Goal: Task Accomplishment & Management: Manage account settings

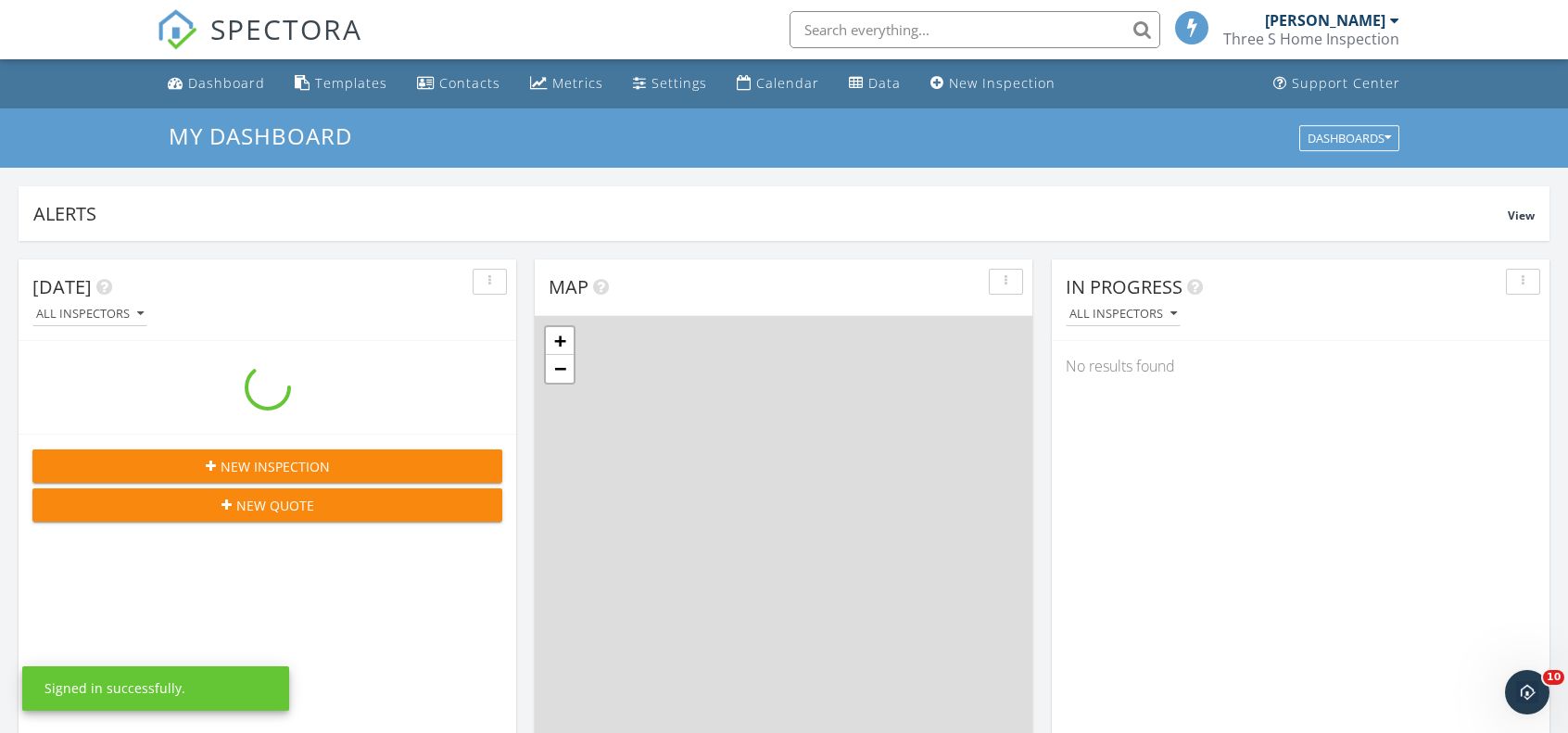
scroll to position [1714, 1596]
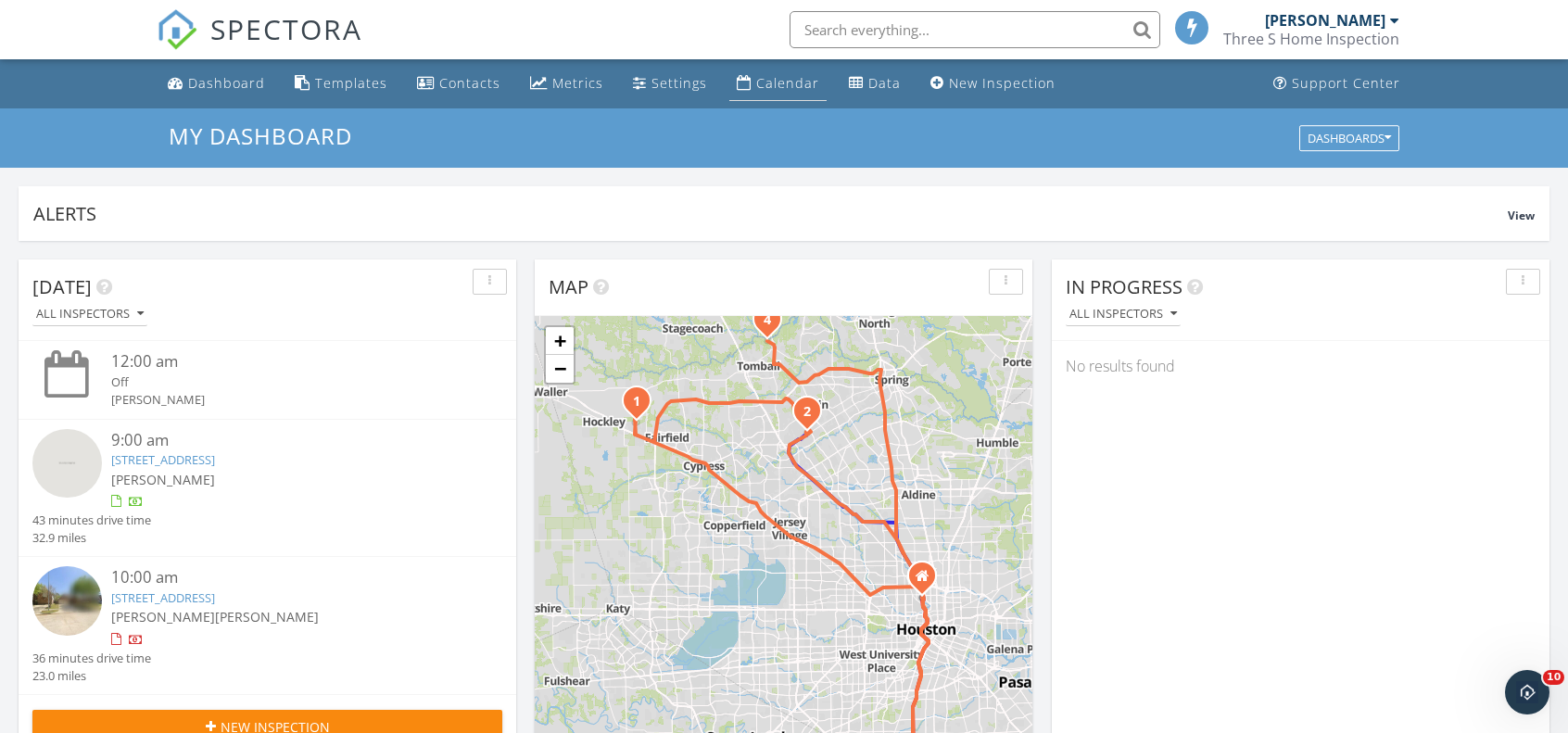
click at [771, 86] on div "Calendar" at bounding box center [788, 83] width 63 height 18
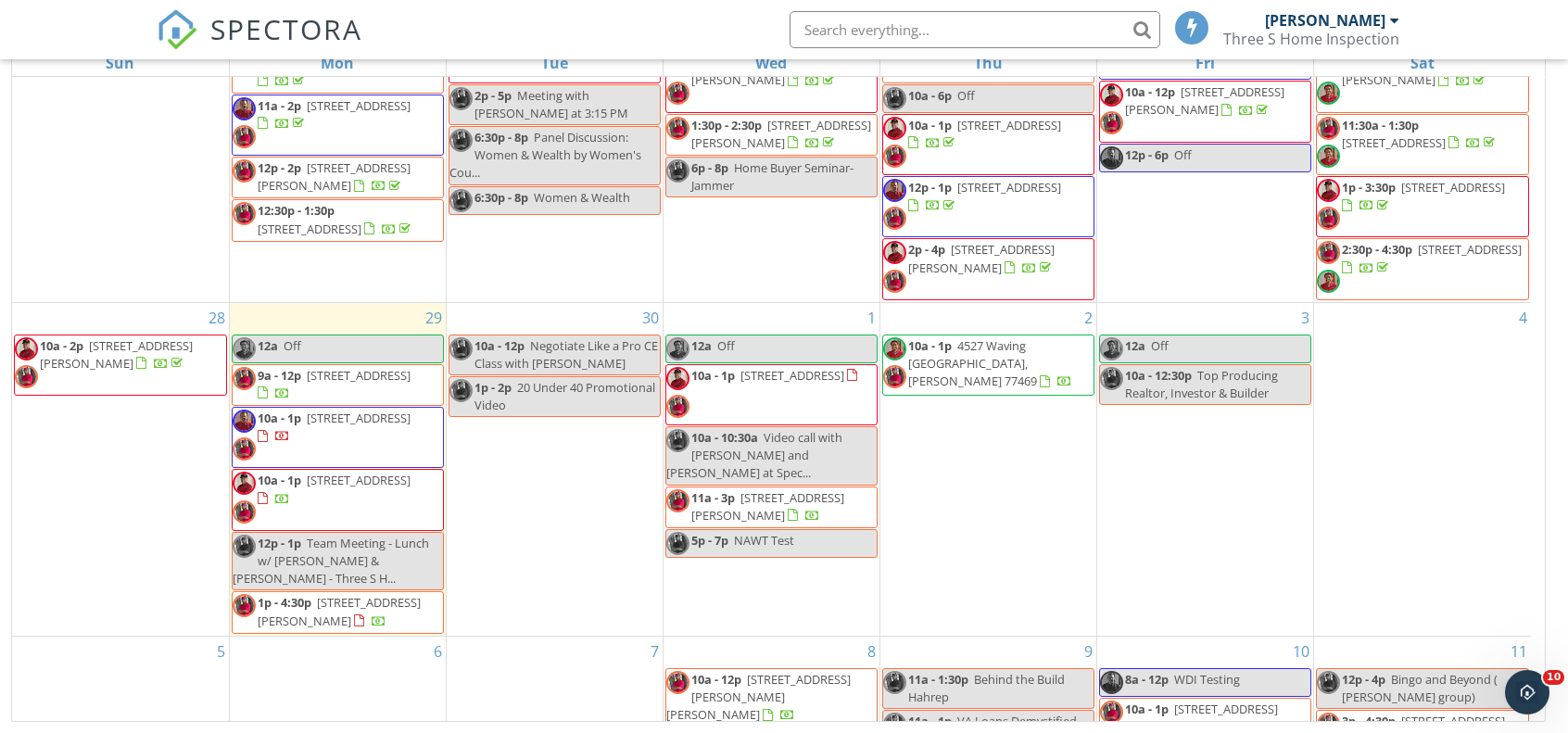
scroll to position [185, 0]
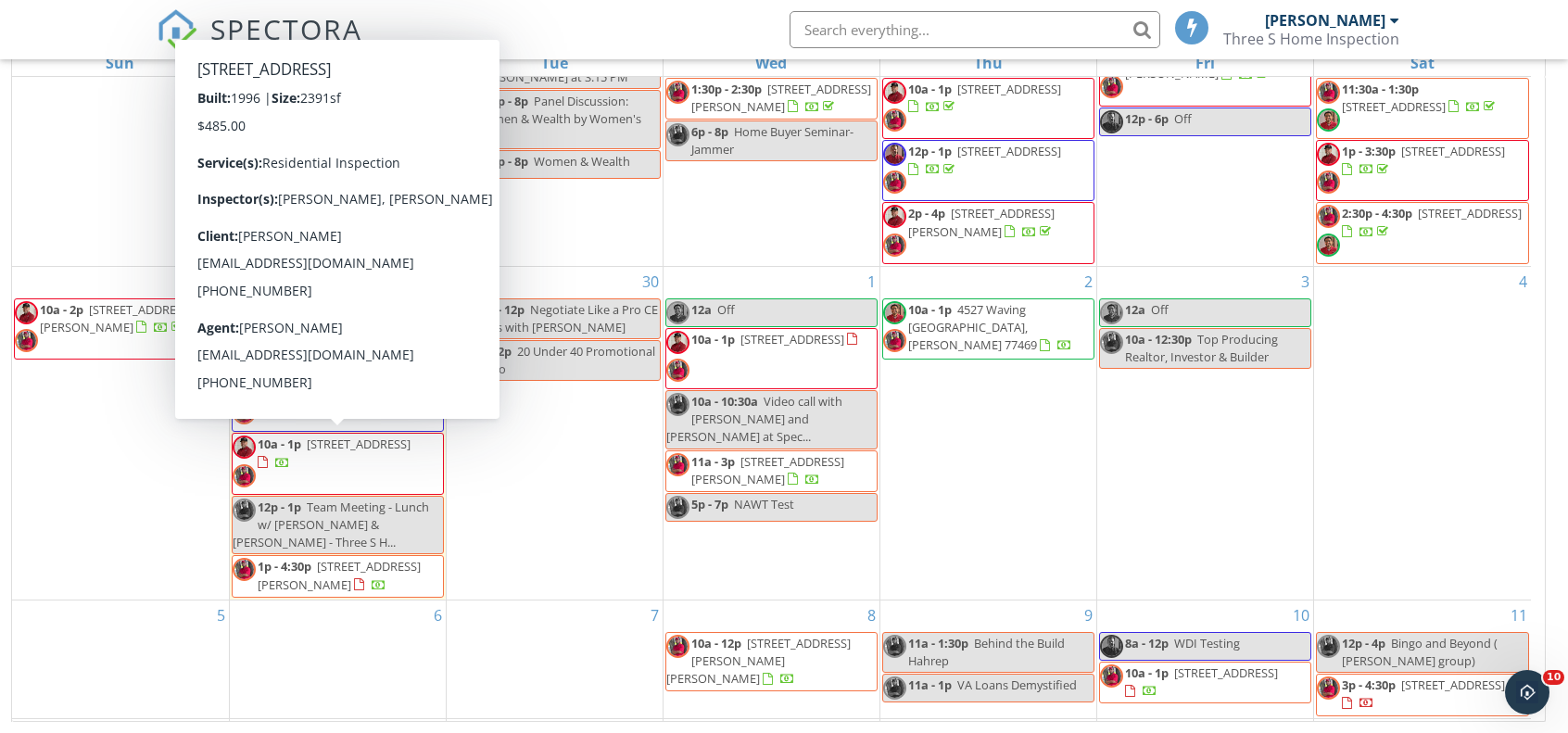
click at [406, 465] on span "10a - 1p 911 E Hampton Dr, Pearland 77584" at bounding box center [338, 463] width 211 height 56
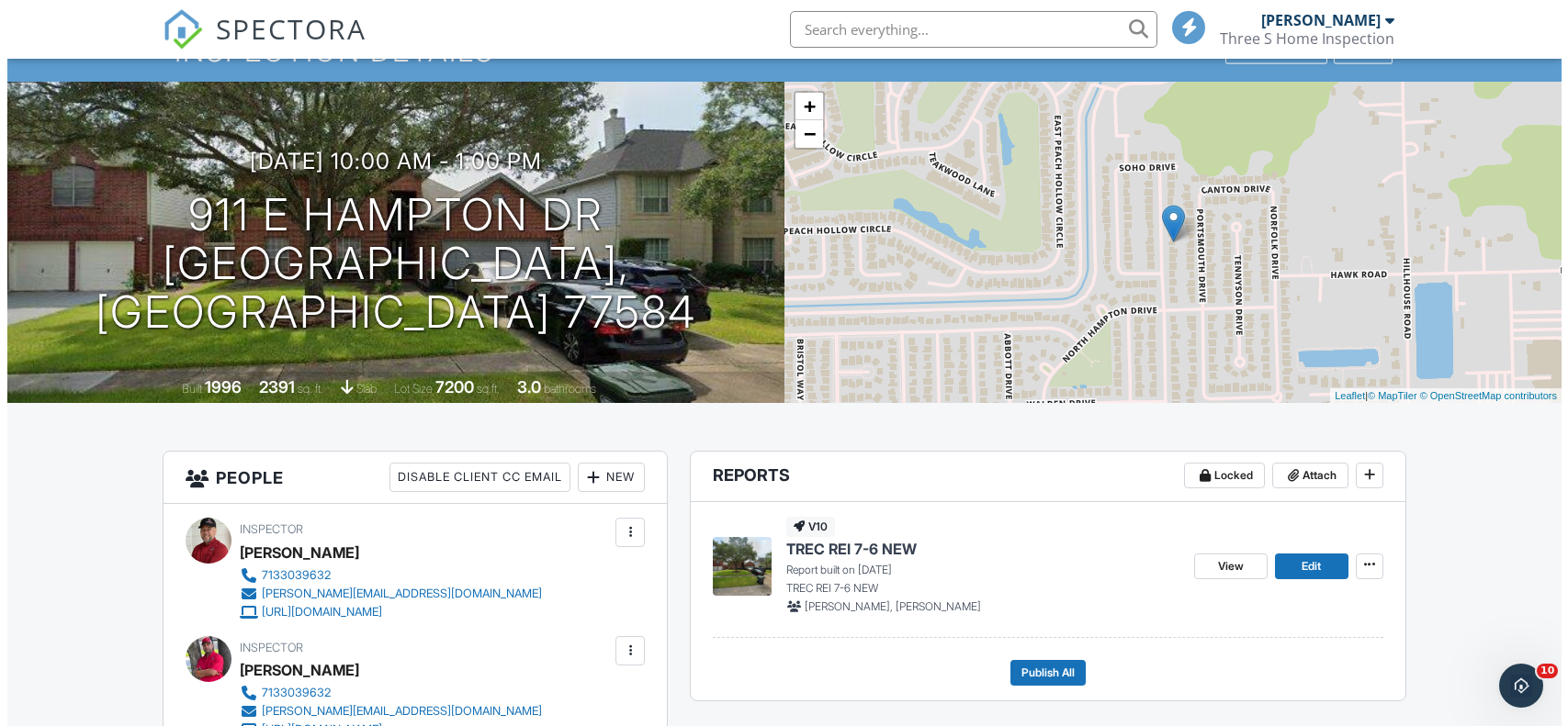
scroll to position [276, 0]
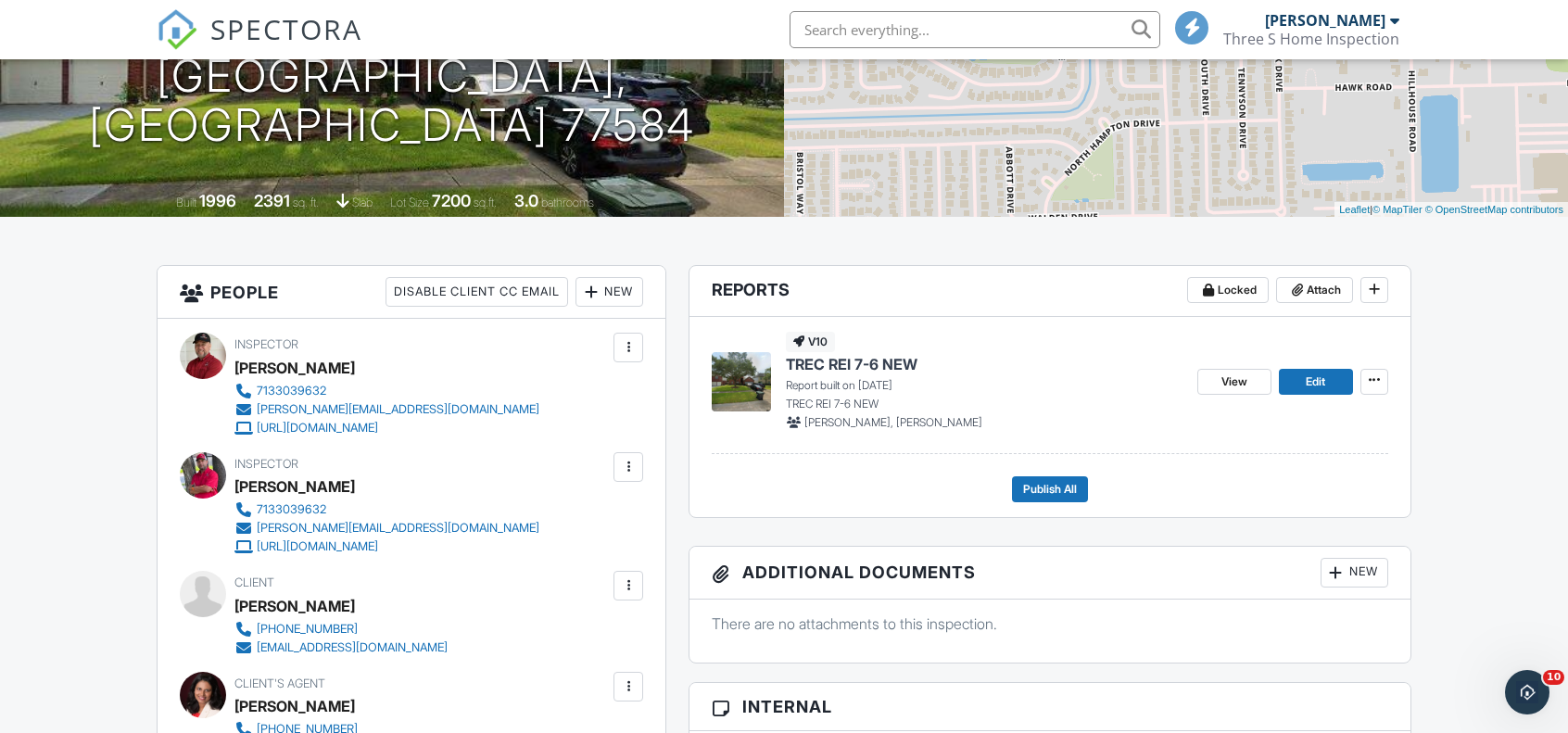
click at [585, 289] on div at bounding box center [591, 292] width 19 height 19
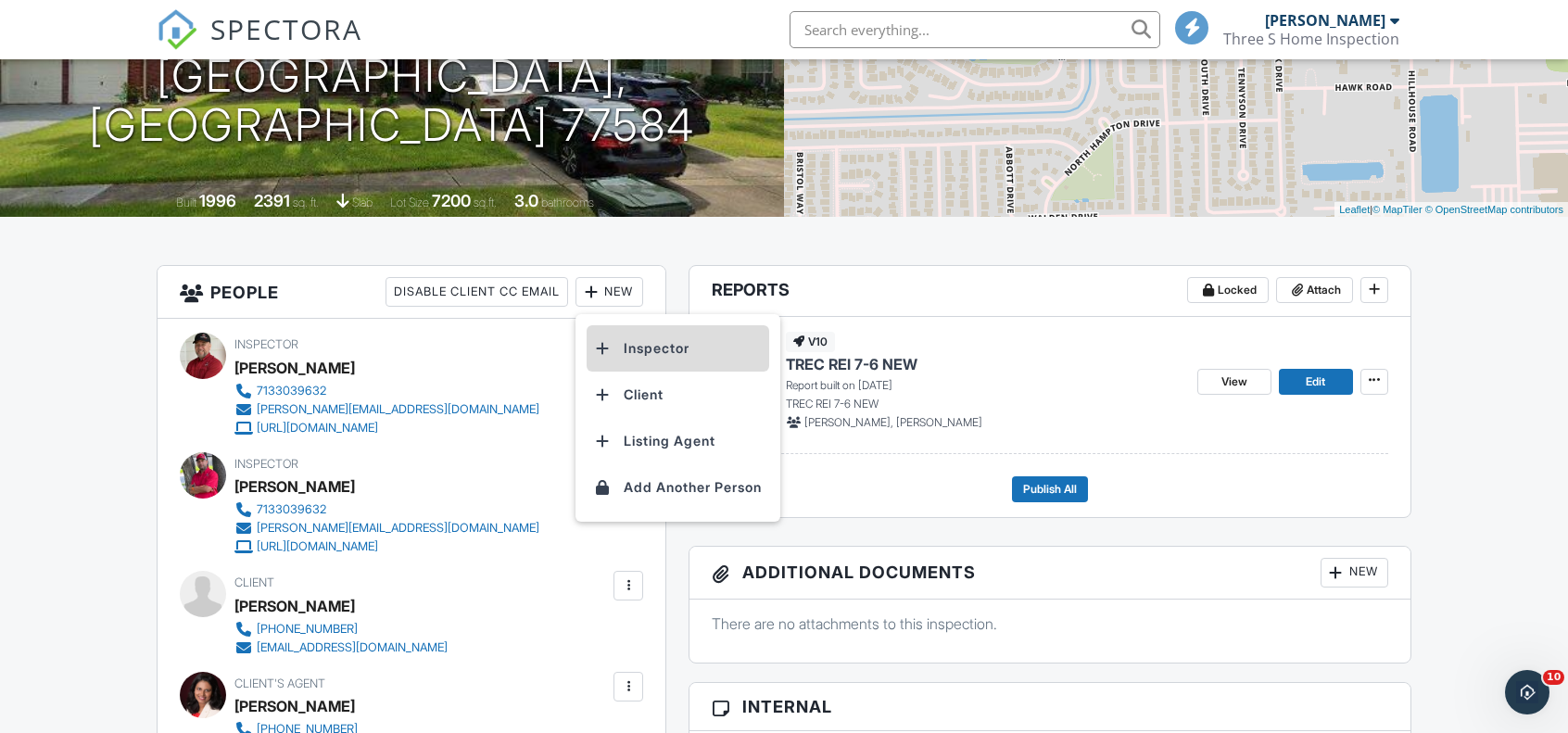
click at [668, 347] on li "Inspector" at bounding box center [678, 347] width 183 height 46
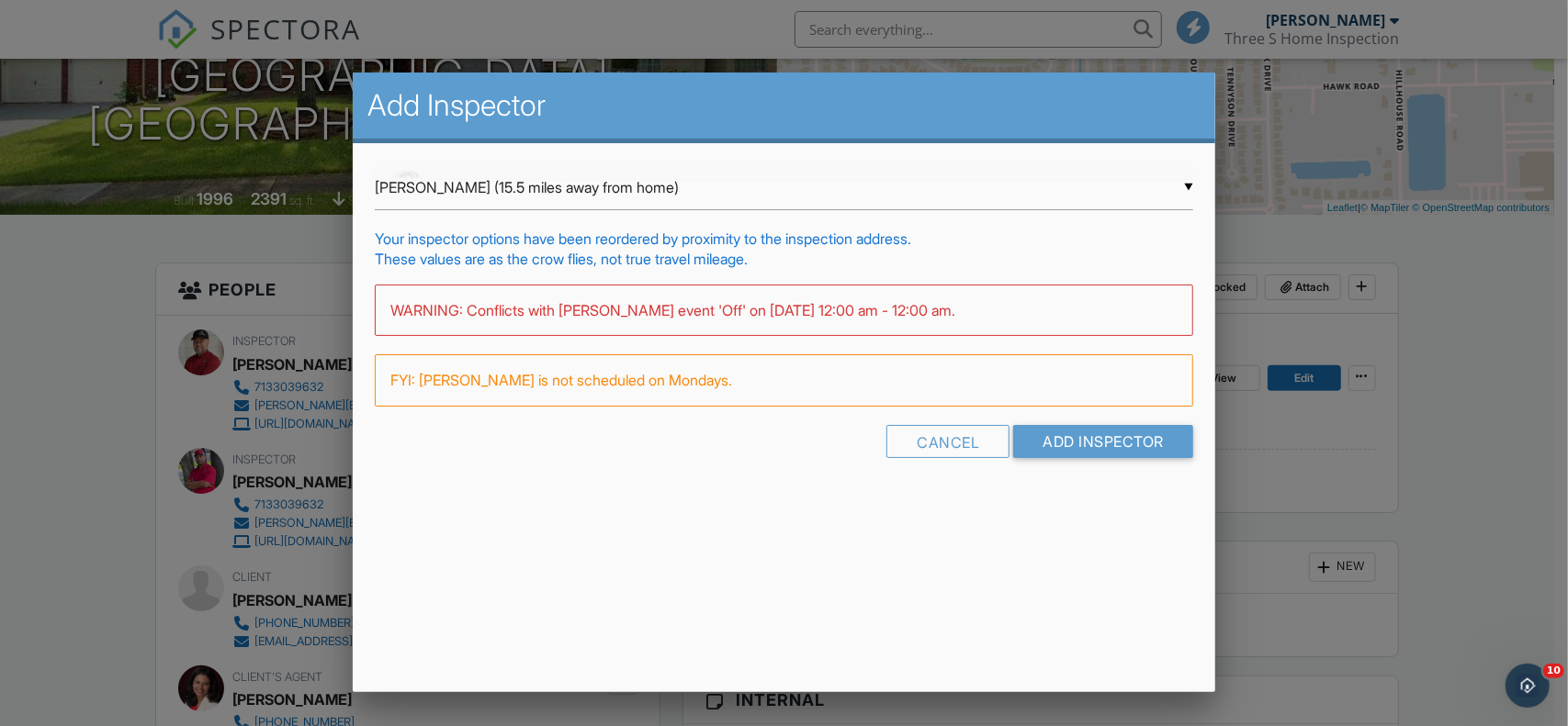
click at [1013, 183] on div "▼ Carlos Roldan (15.5 miles away from home) Carlos Roldan (15.5 miles away from…" at bounding box center [784, 188] width 818 height 45
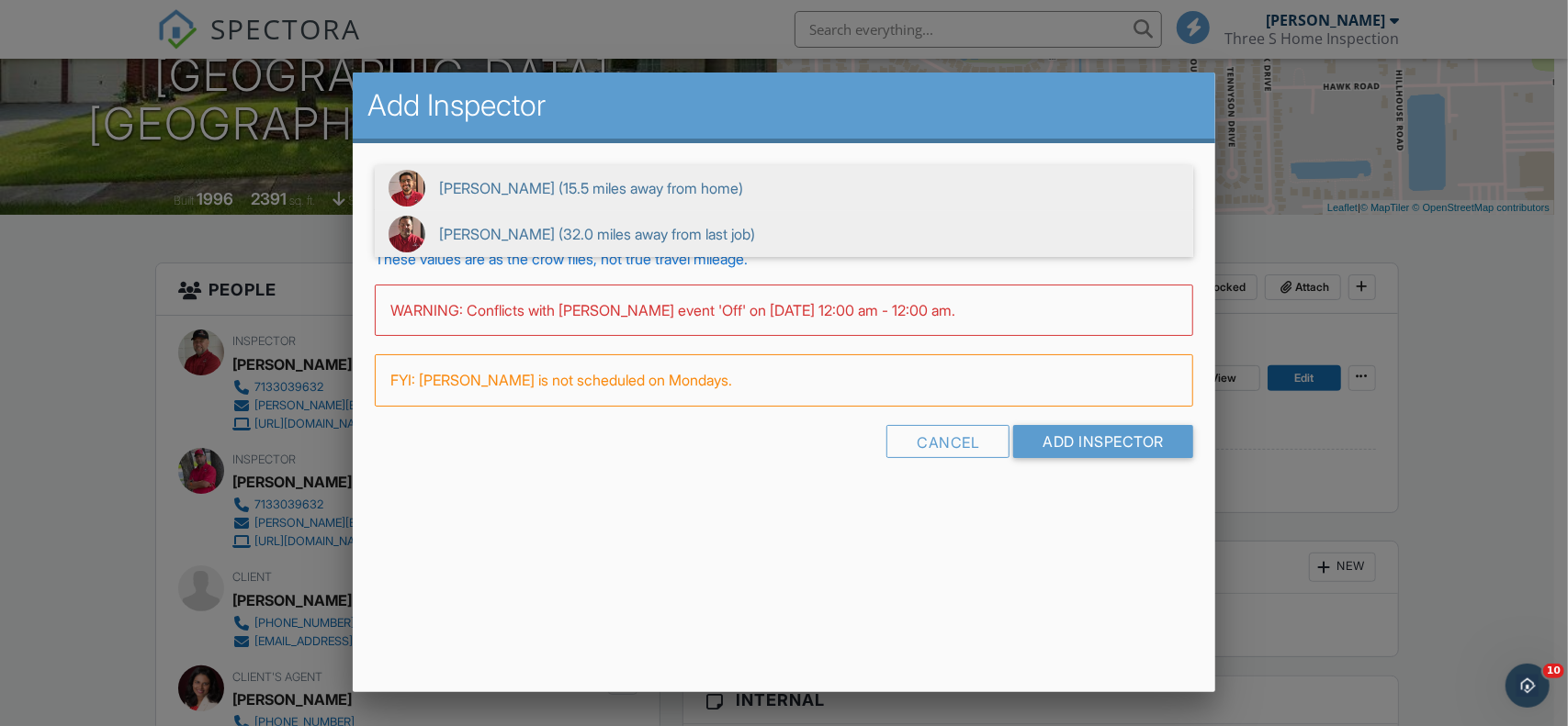
click at [613, 233] on span "Rob Speckman (32.0 miles away from last job)" at bounding box center [784, 233] width 818 height 45
type input "Rob Speckman (32.0 miles away from last job)"
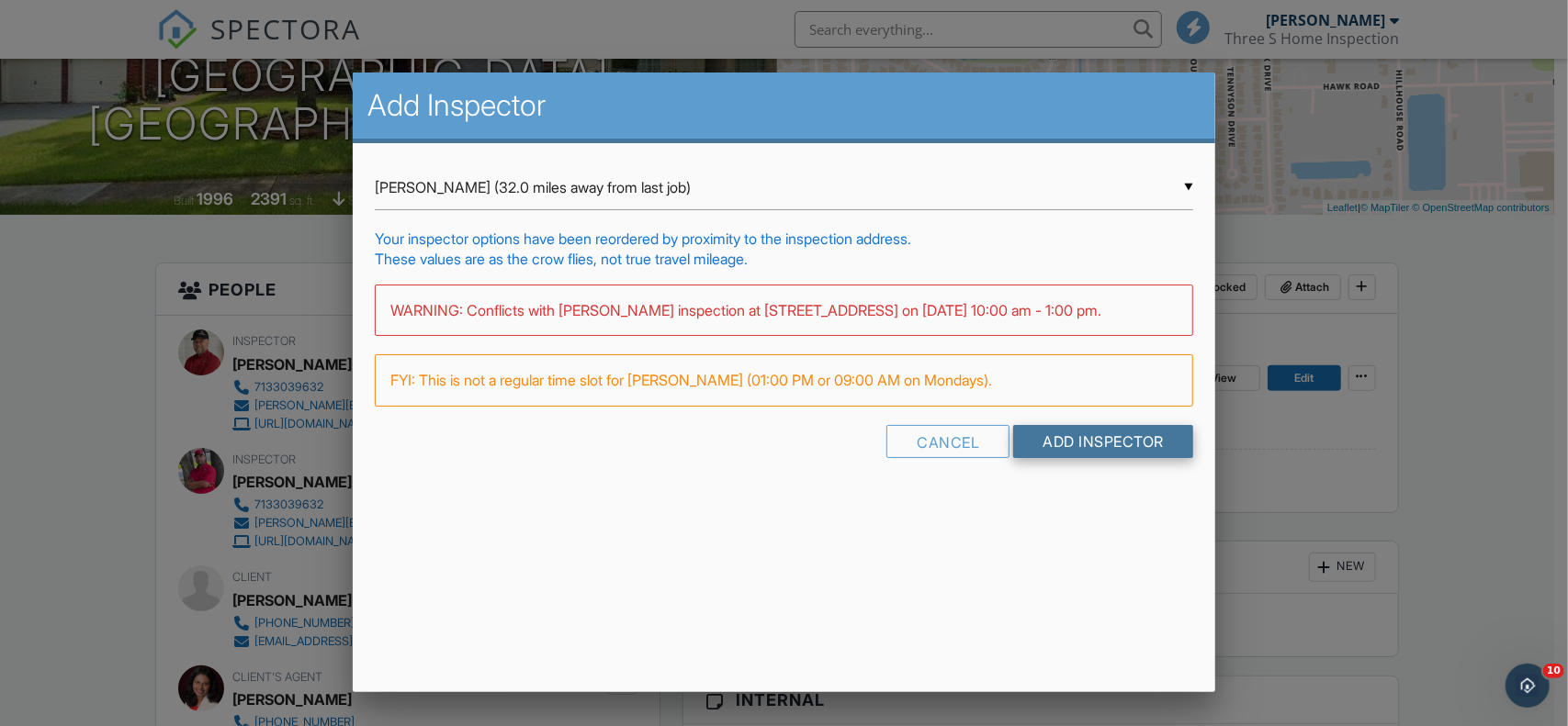
click at [1106, 458] on input "Add Inspector" at bounding box center [1103, 442] width 180 height 33
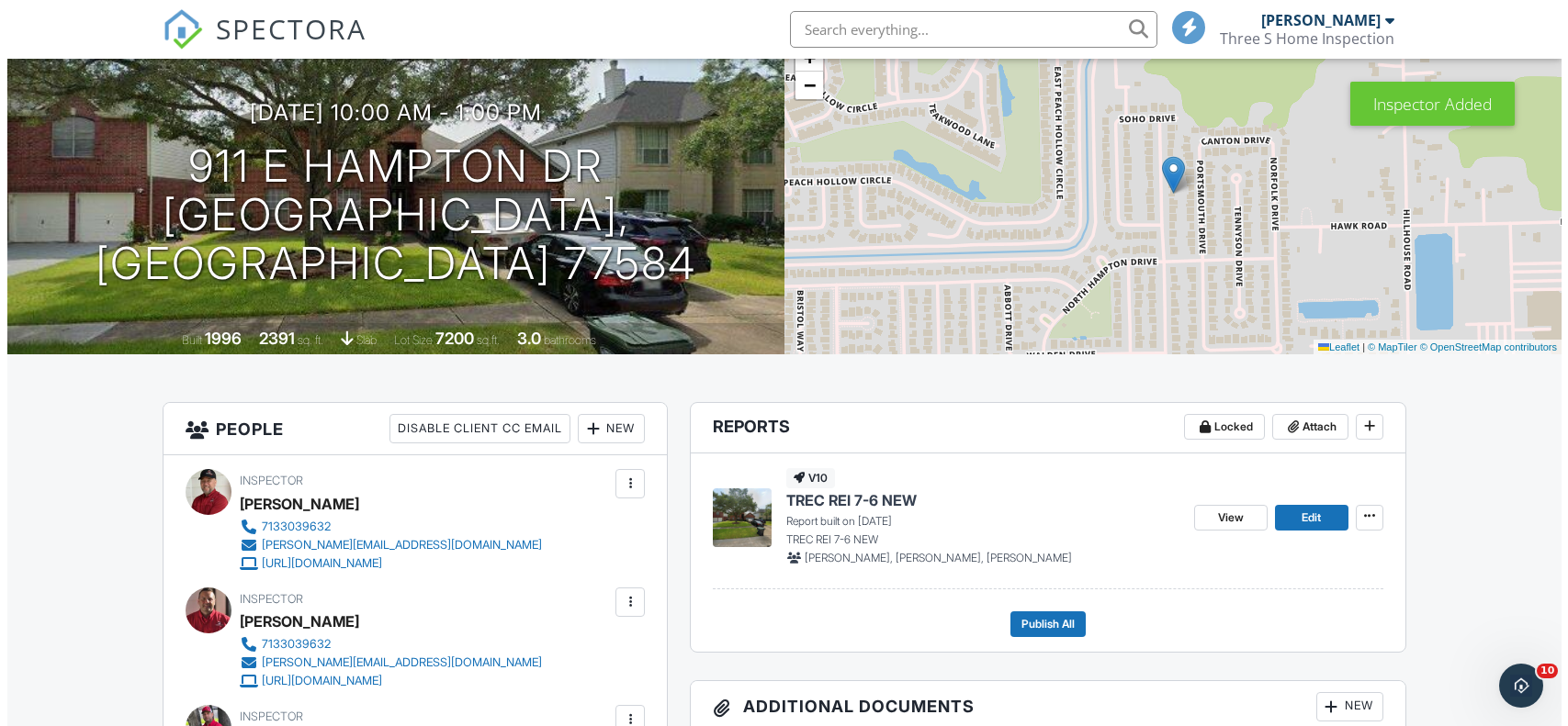
scroll to position [184, 0]
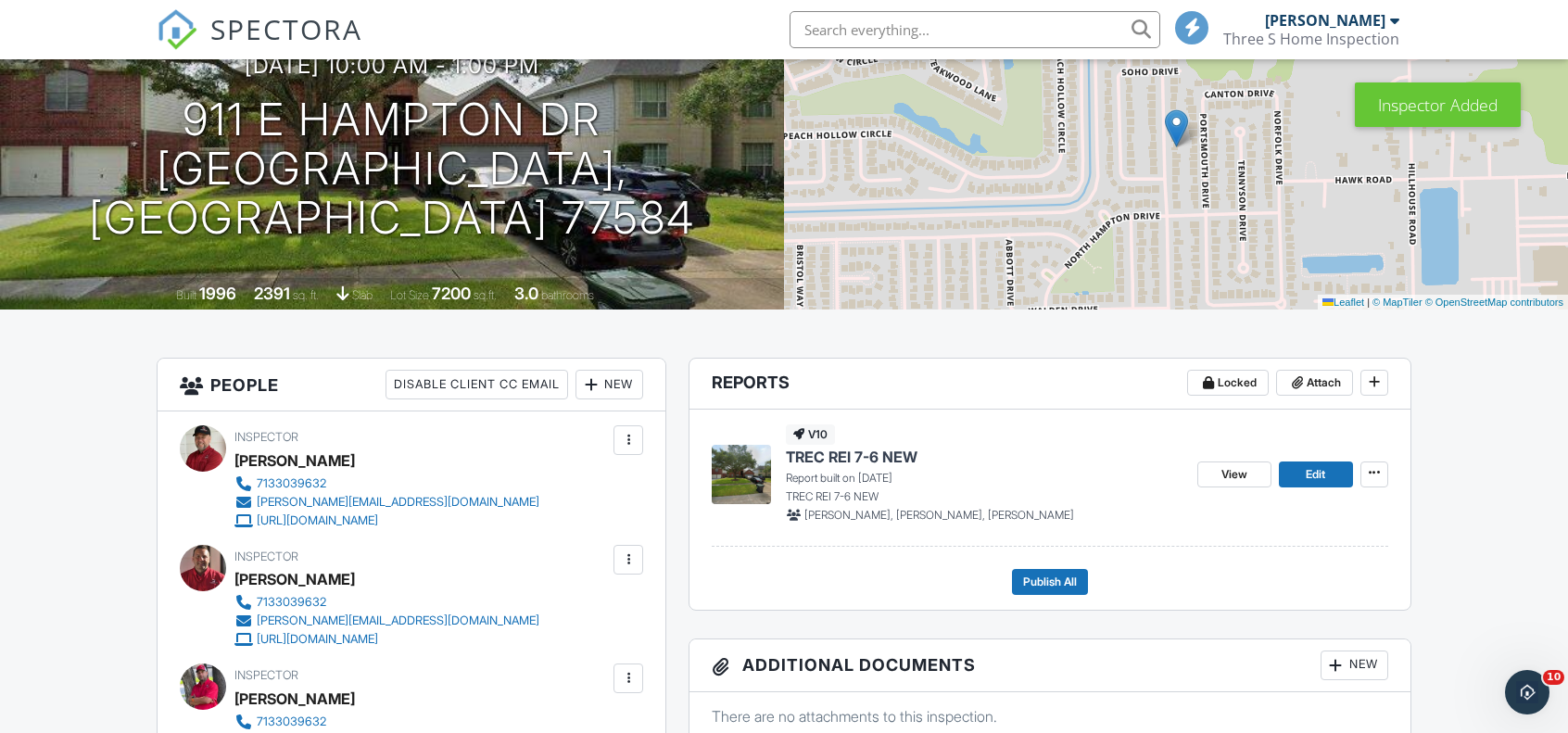
click at [621, 447] on div at bounding box center [628, 439] width 19 height 19
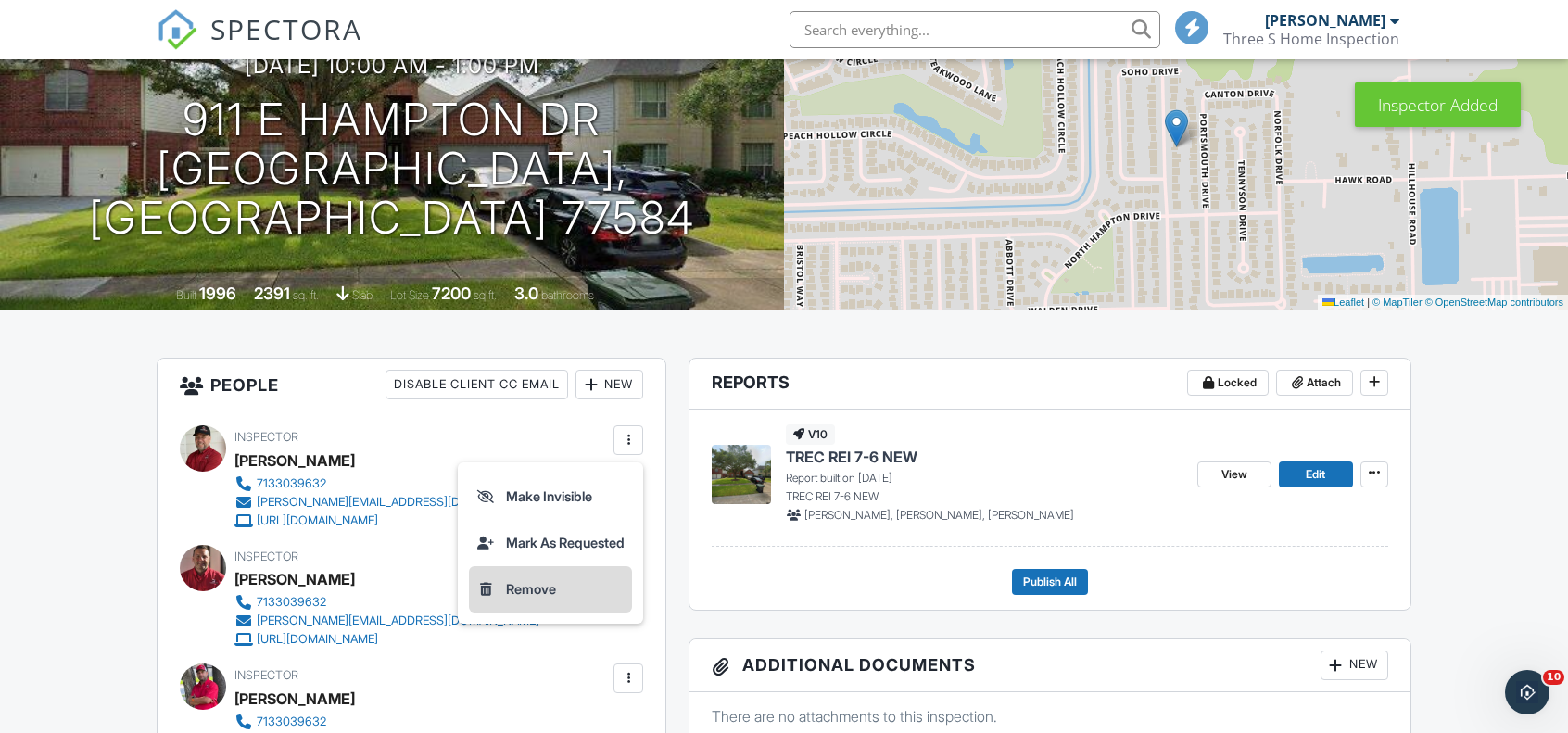
click at [567, 586] on li "Remove" at bounding box center [550, 589] width 163 height 46
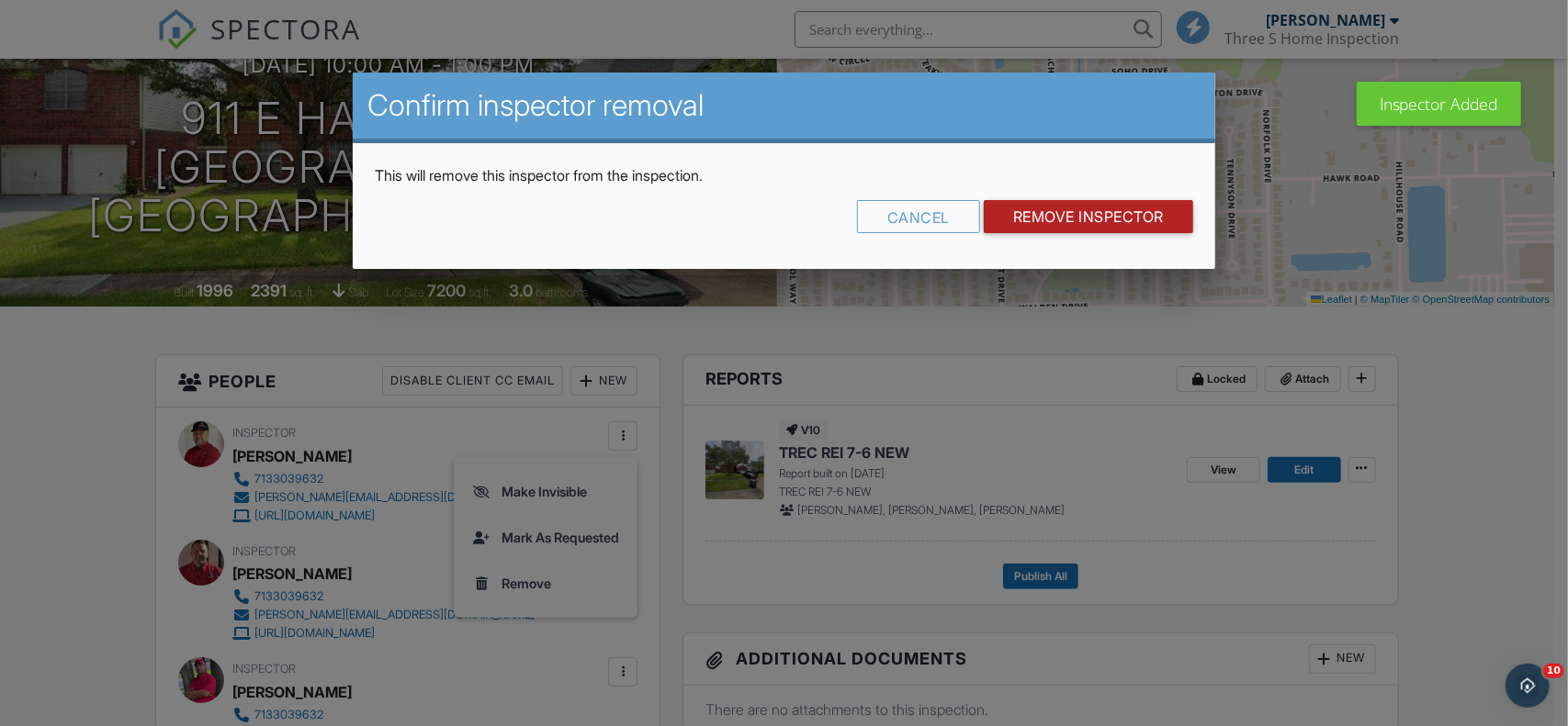
click at [1068, 203] on input "Remove Inspector" at bounding box center [1088, 217] width 209 height 33
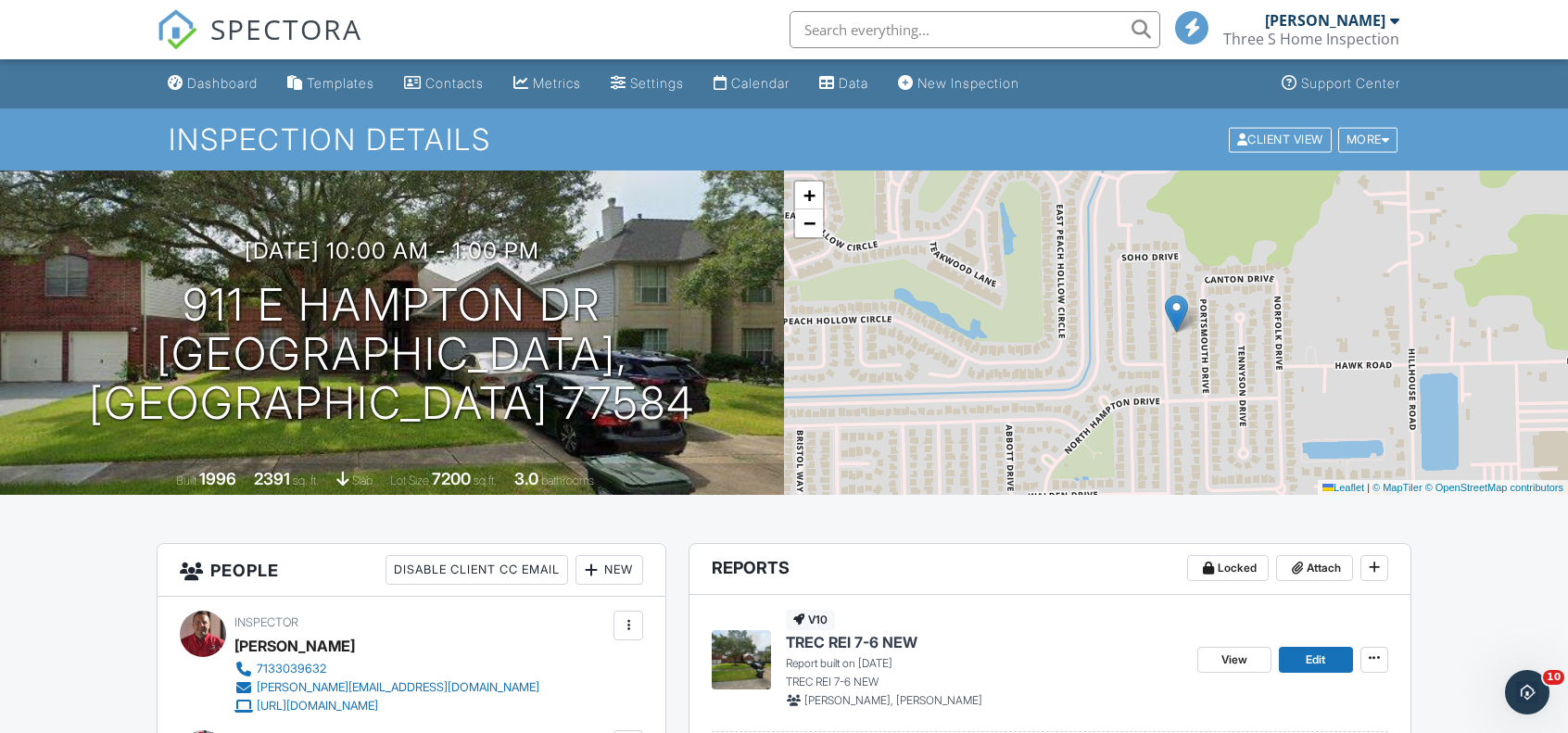
click at [790, 87] on div "Calendar" at bounding box center [761, 83] width 59 height 16
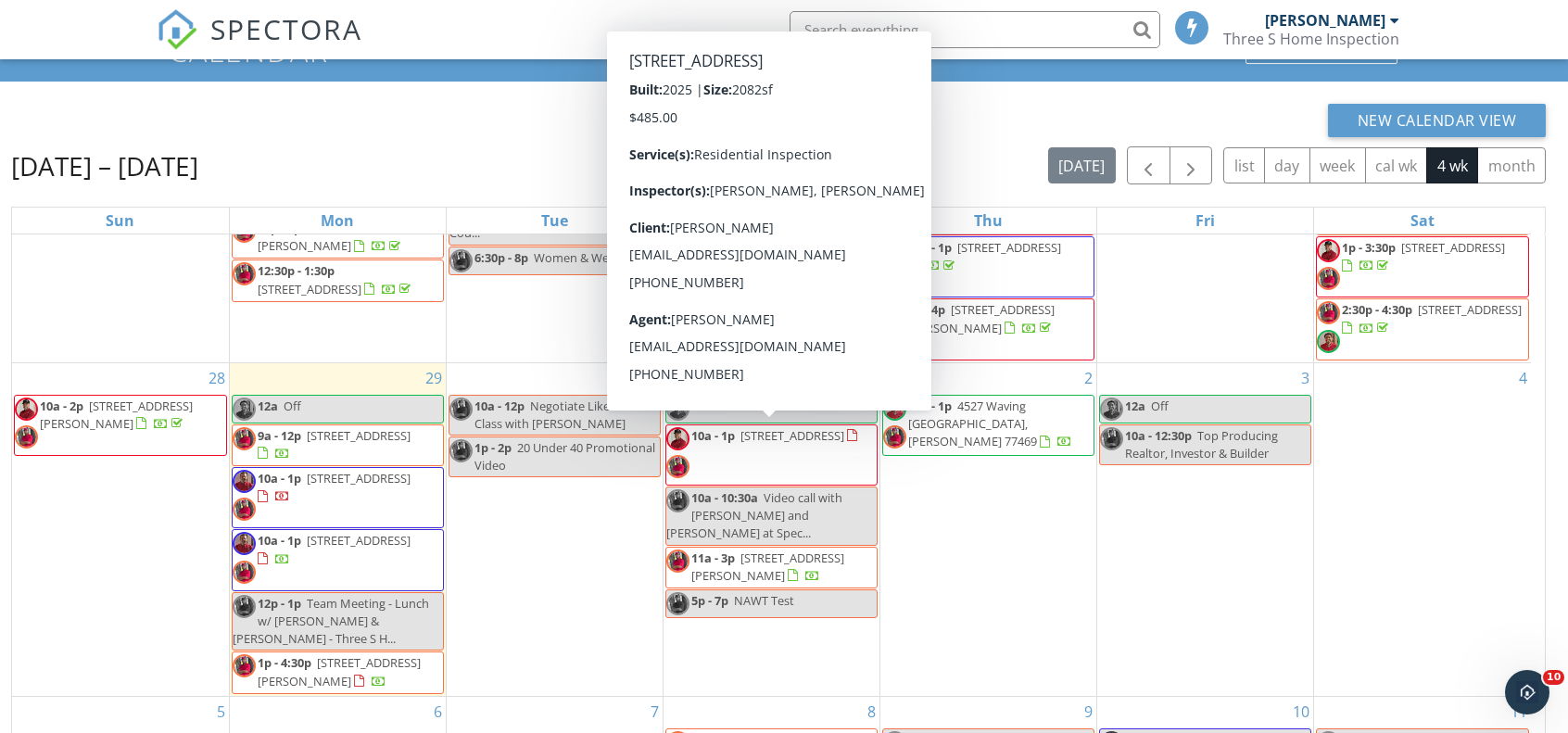
scroll to position [93, 0]
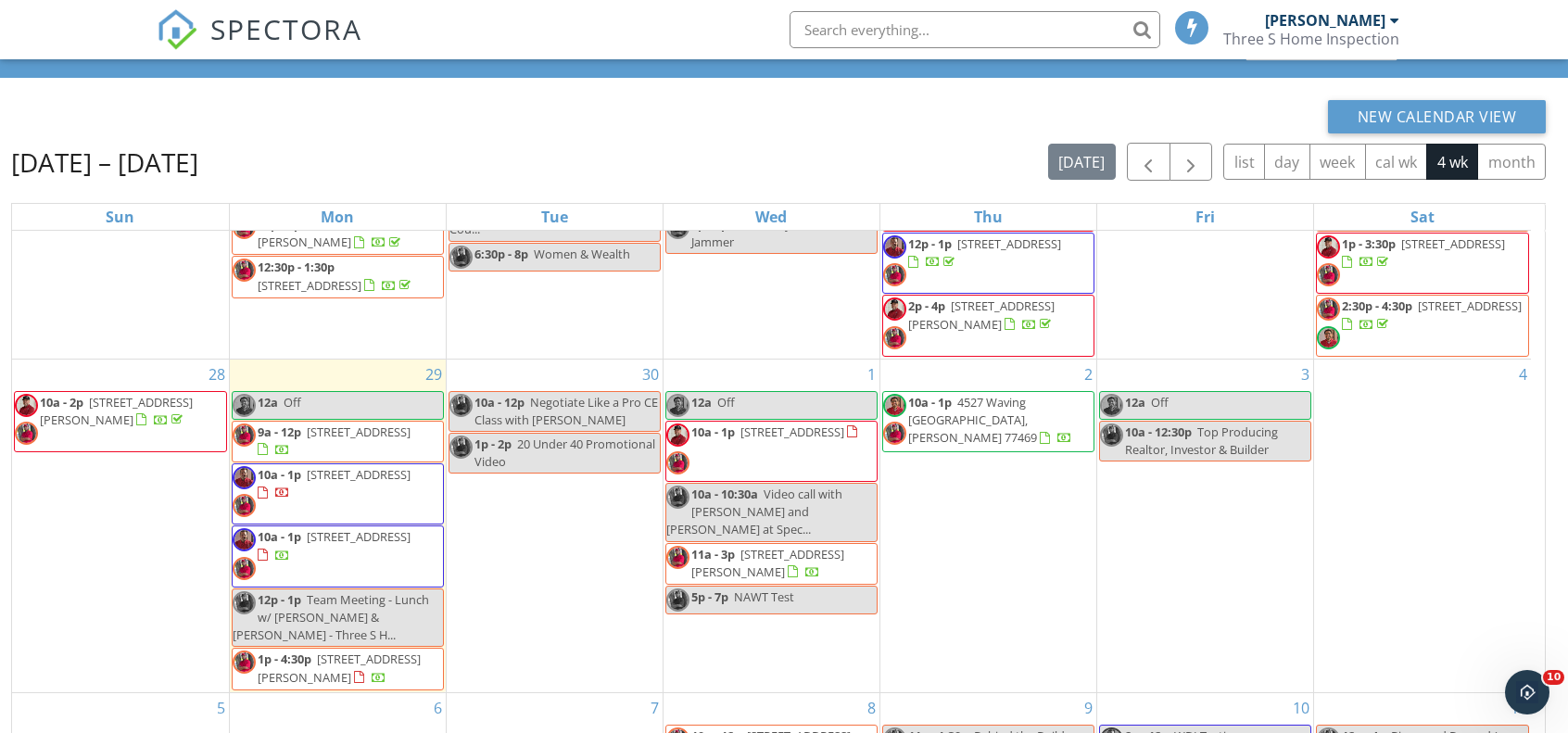
click at [398, 492] on span "10a - 1p [STREET_ADDRESS]" at bounding box center [338, 494] width 211 height 56
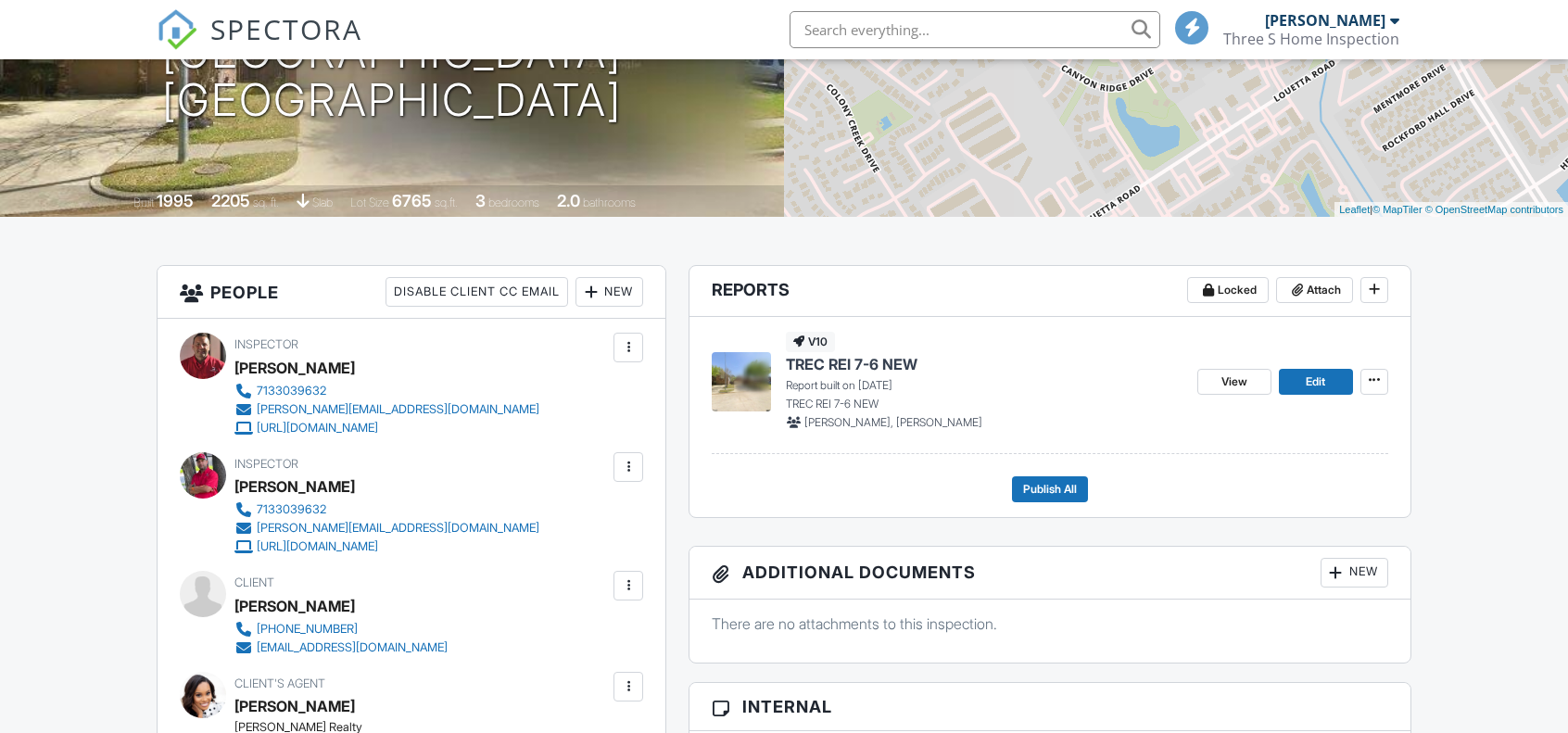
click at [615, 350] on div at bounding box center [629, 347] width 29 height 29
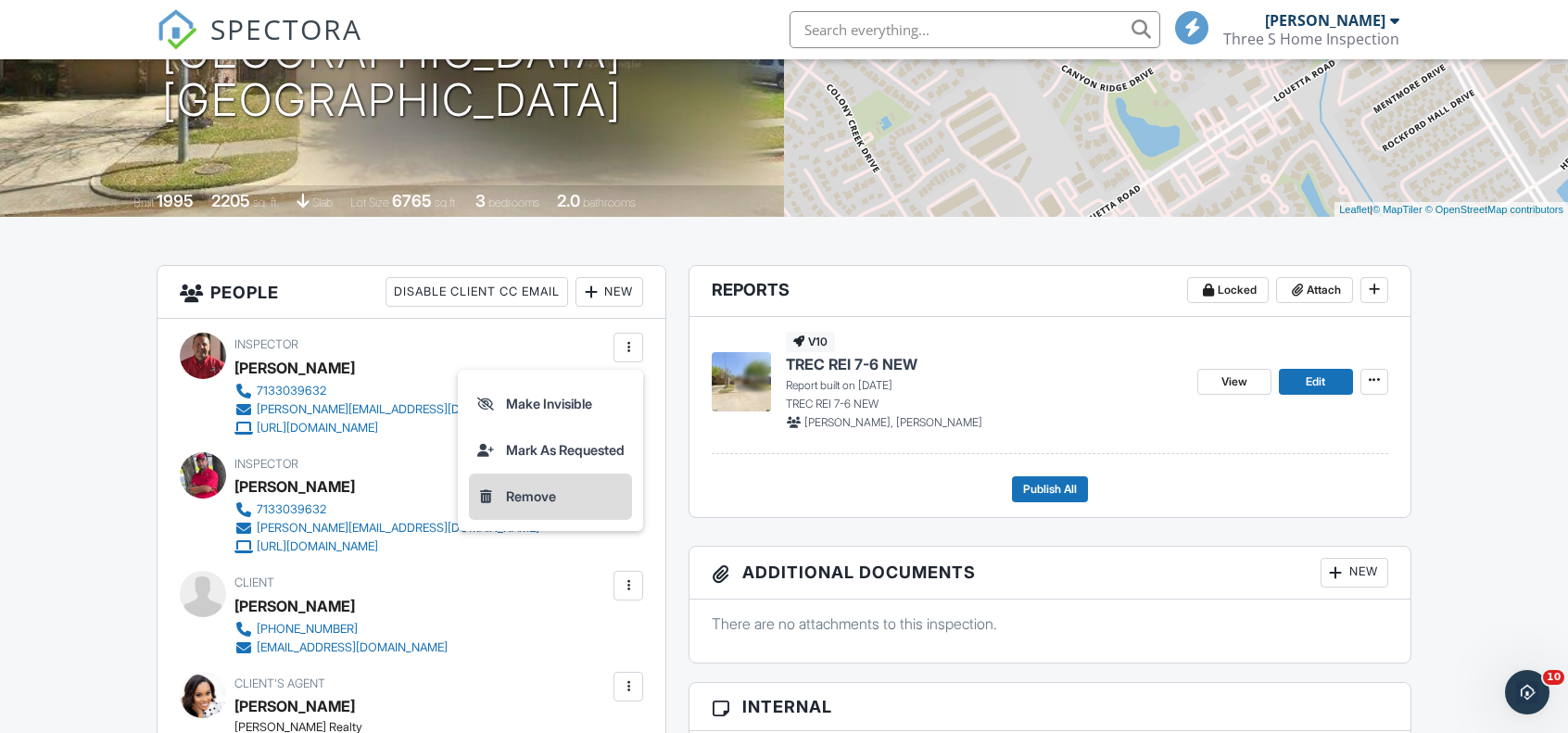
click at [535, 505] on li "Remove" at bounding box center [550, 496] width 163 height 46
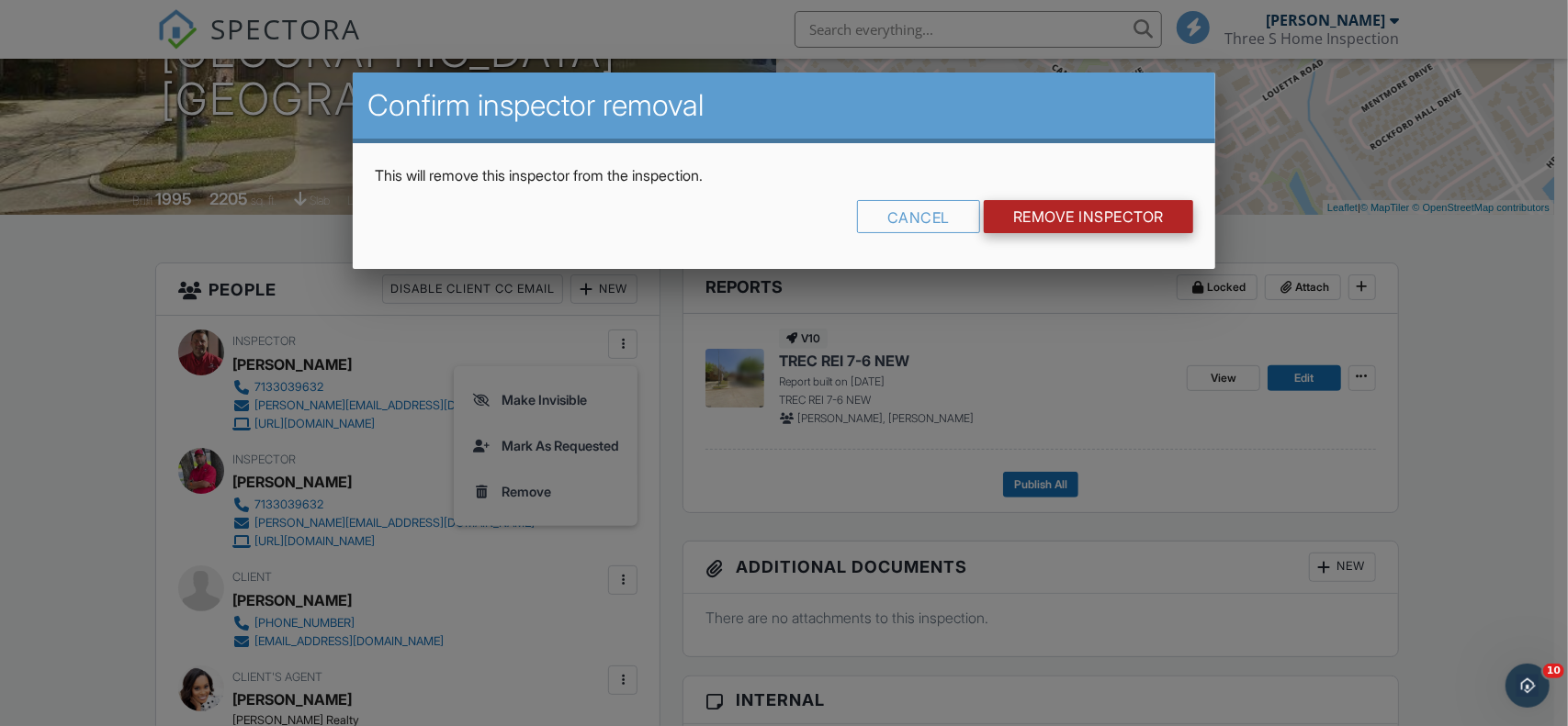
click at [1144, 214] on input "Remove Inspector" at bounding box center [1088, 217] width 209 height 33
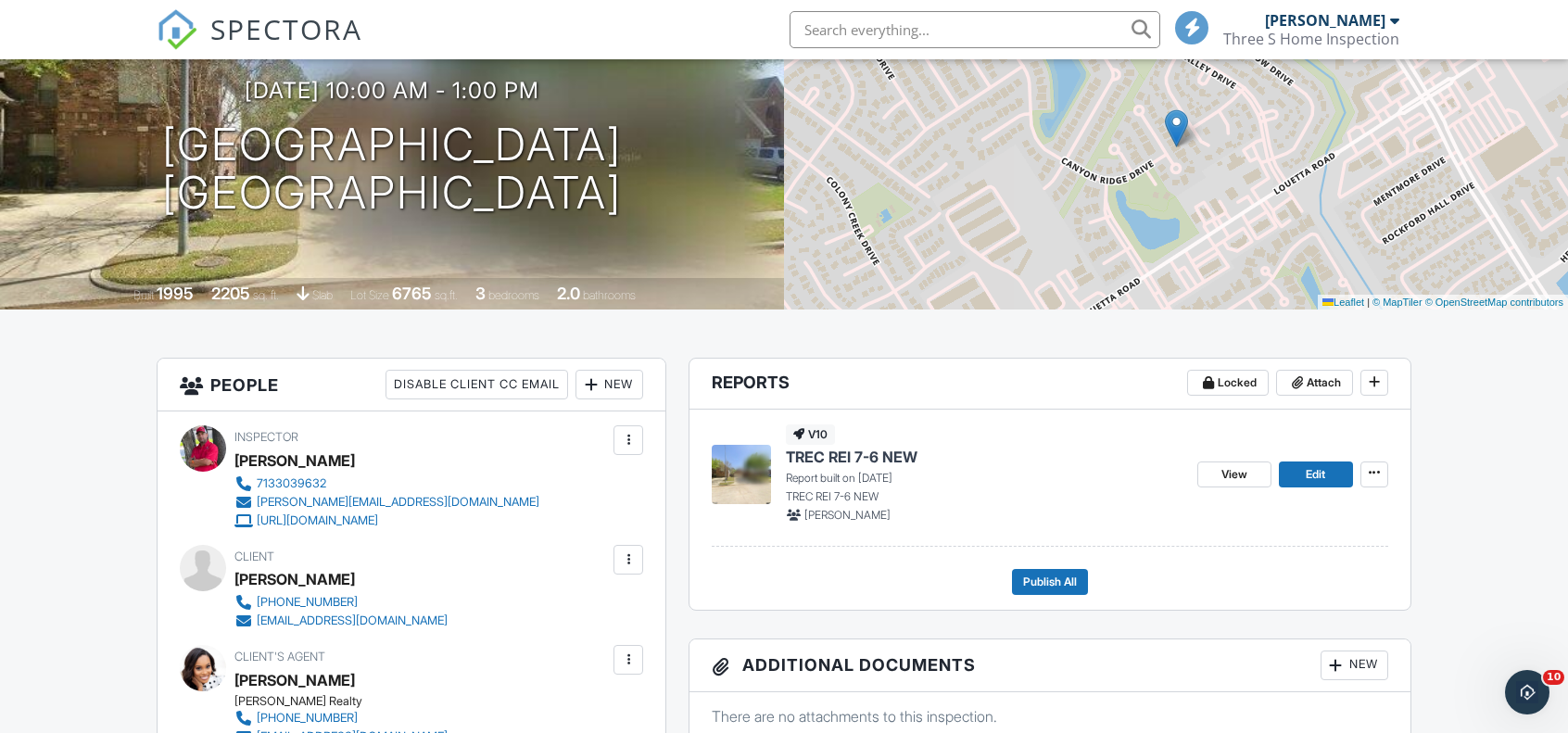
click at [584, 393] on div "New" at bounding box center [609, 385] width 67 height 29
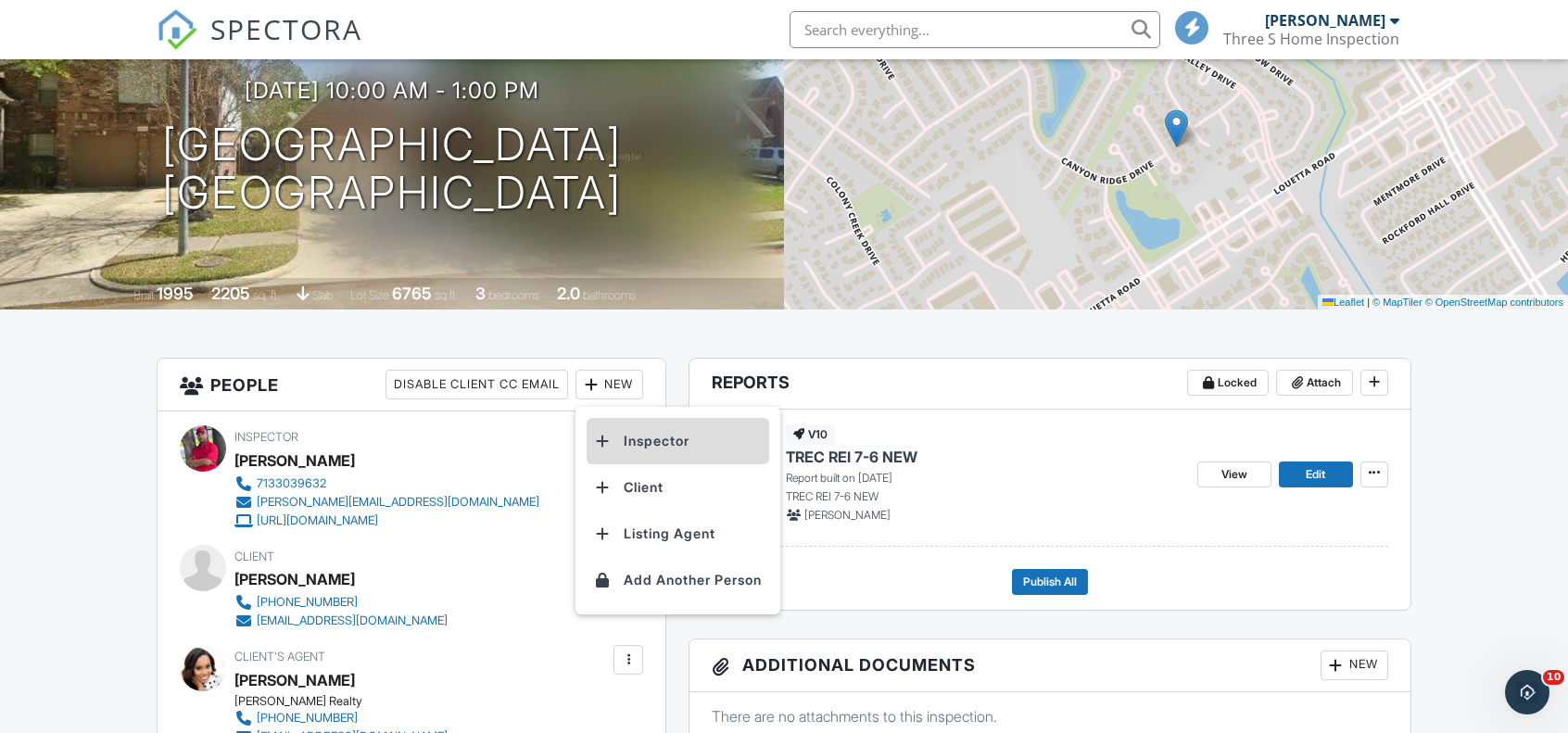
click at [687, 442] on li "Inspector" at bounding box center [678, 440] width 183 height 46
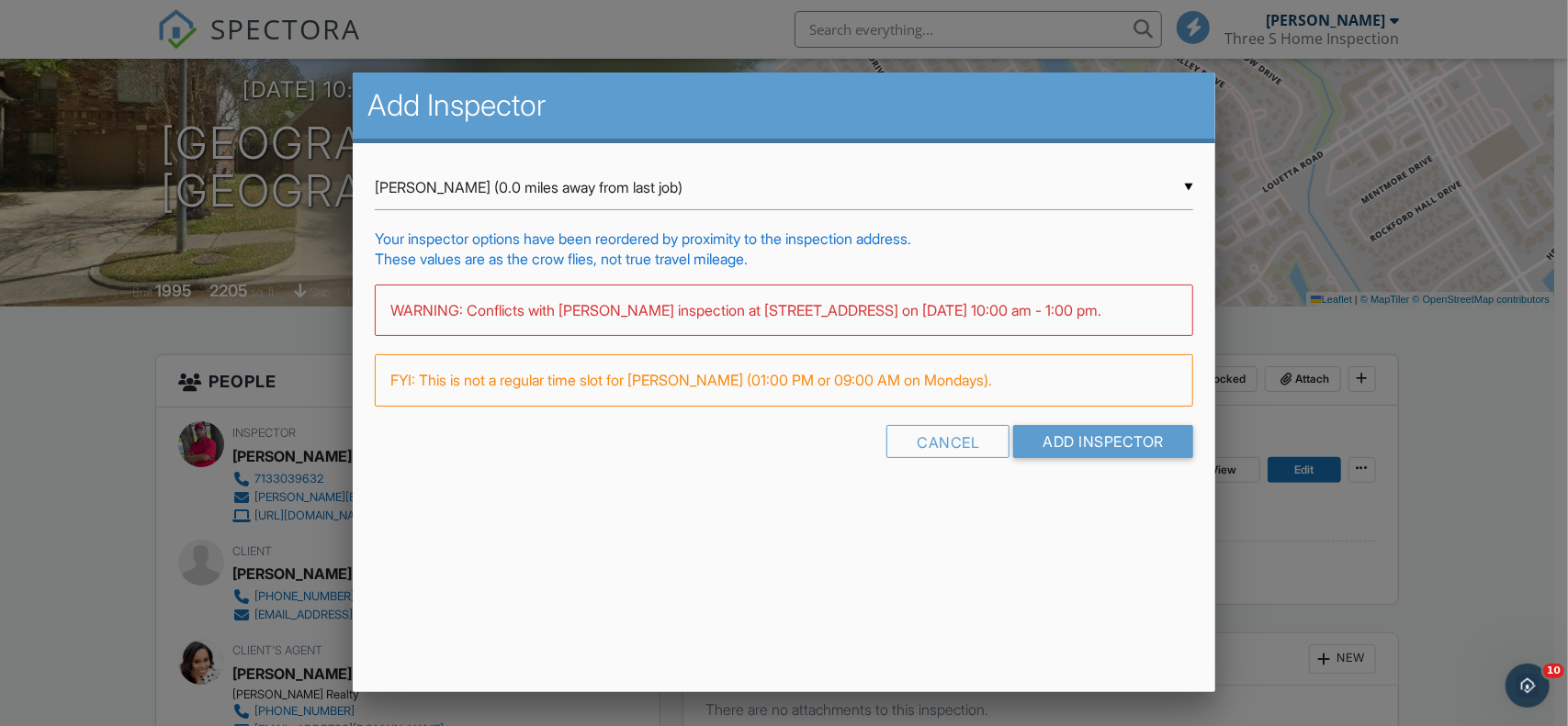
click at [1018, 193] on div "▼ Rob Speckman (0.0 miles away from last job) Rob Speckman (0.0 miles away from…" at bounding box center [784, 188] width 818 height 45
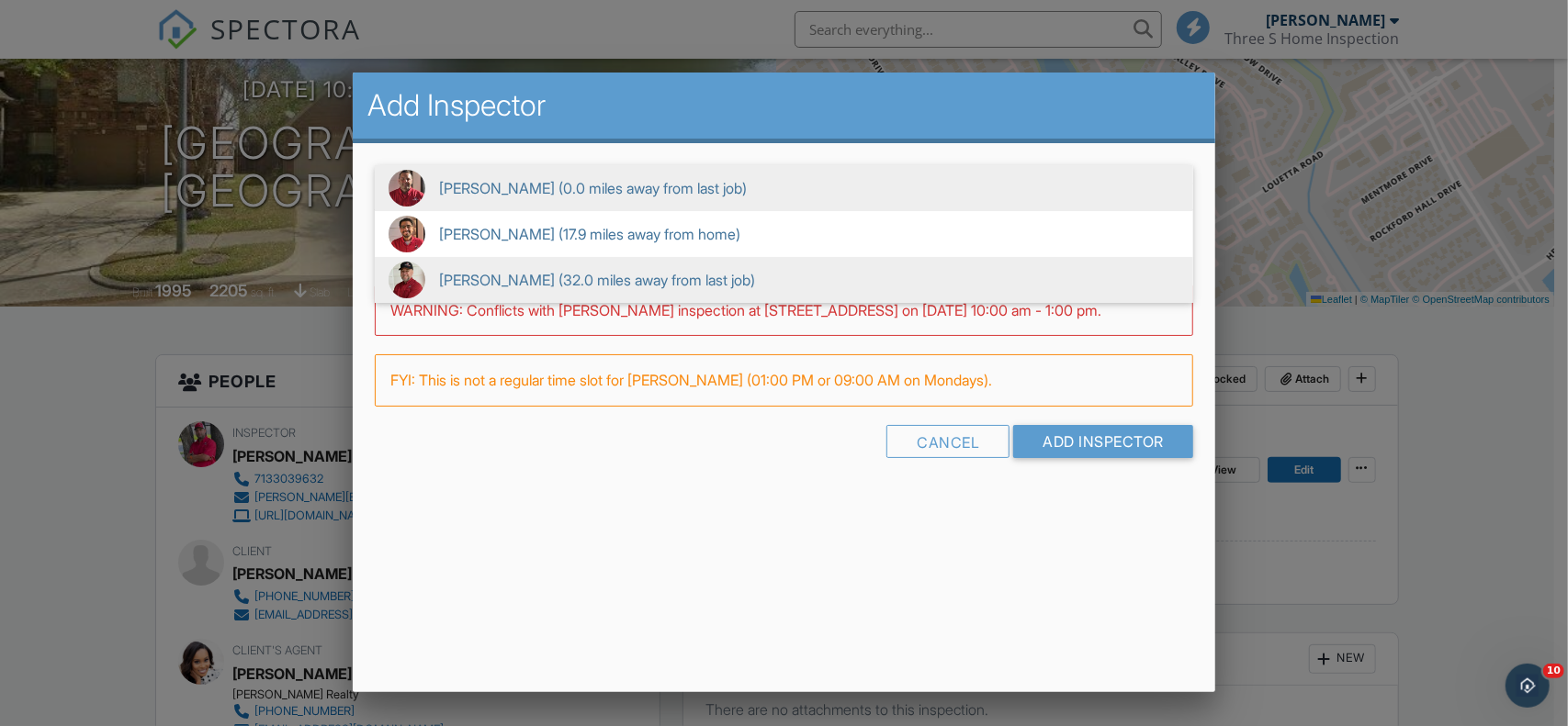
click at [666, 275] on span "Jimmy Giovannie (32.0 miles away from last job)" at bounding box center [784, 279] width 818 height 45
type input "Jimmy Giovannie (32.0 miles away from last job)"
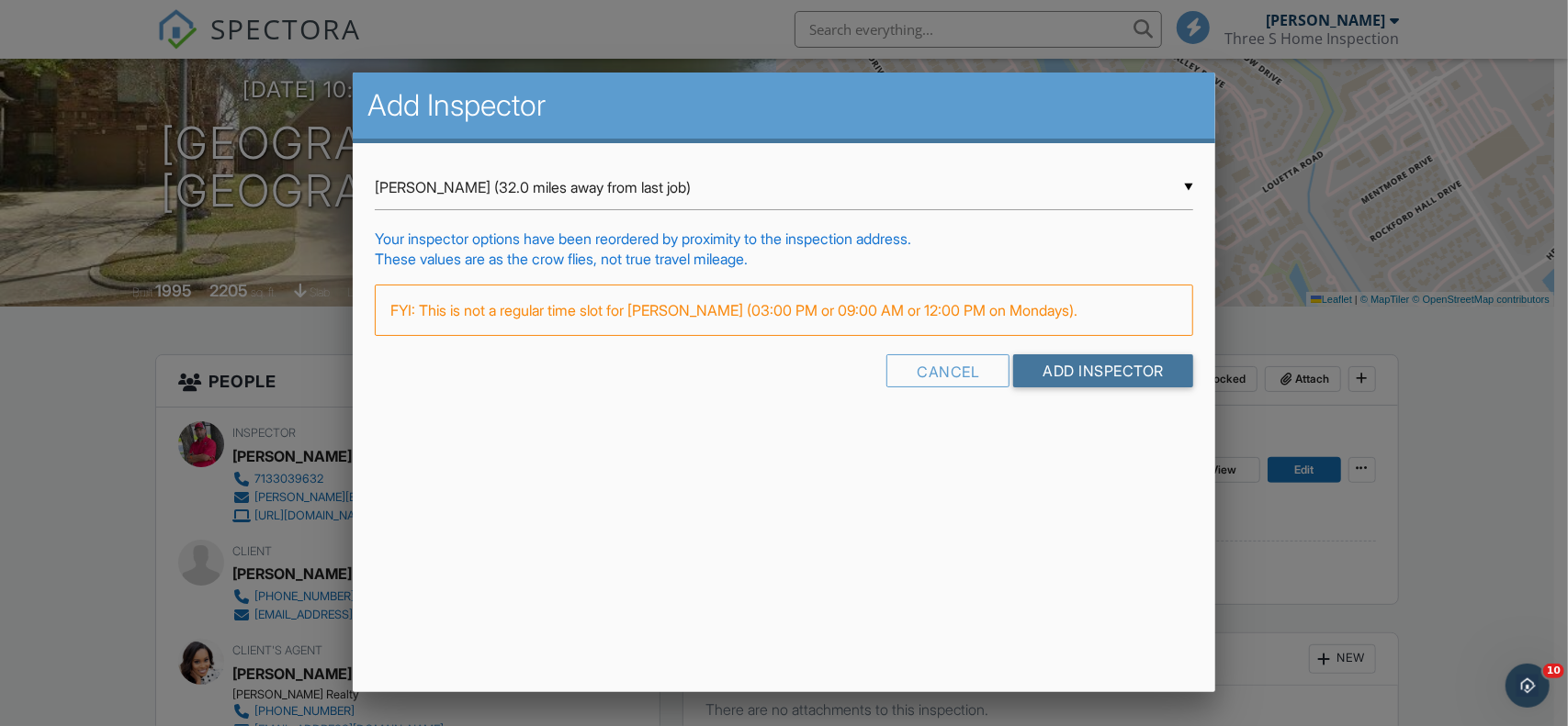
click at [1080, 374] on input "Add Inspector" at bounding box center [1103, 370] width 180 height 33
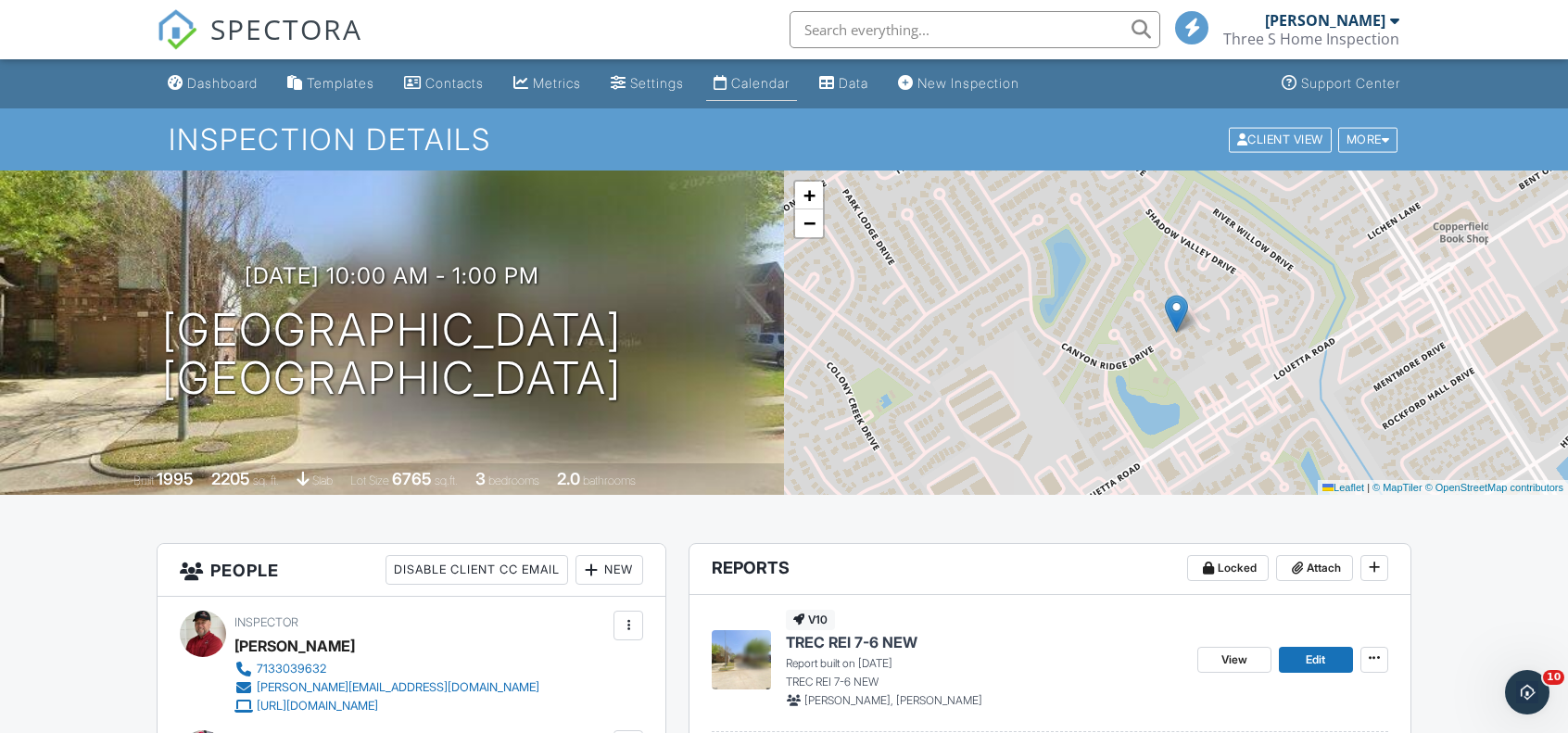
click at [775, 86] on div "Calendar" at bounding box center [761, 83] width 59 height 16
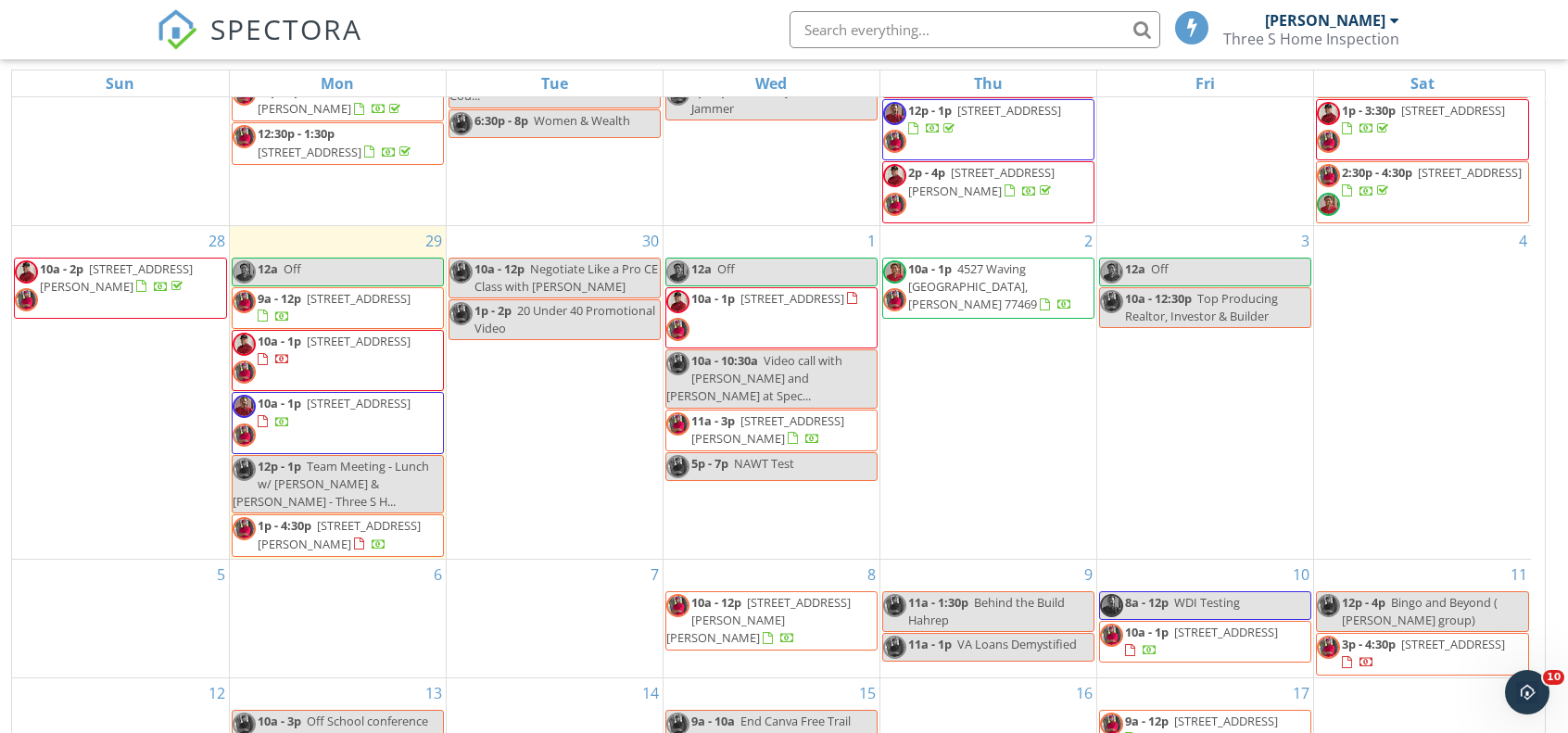
scroll to position [247, 0]
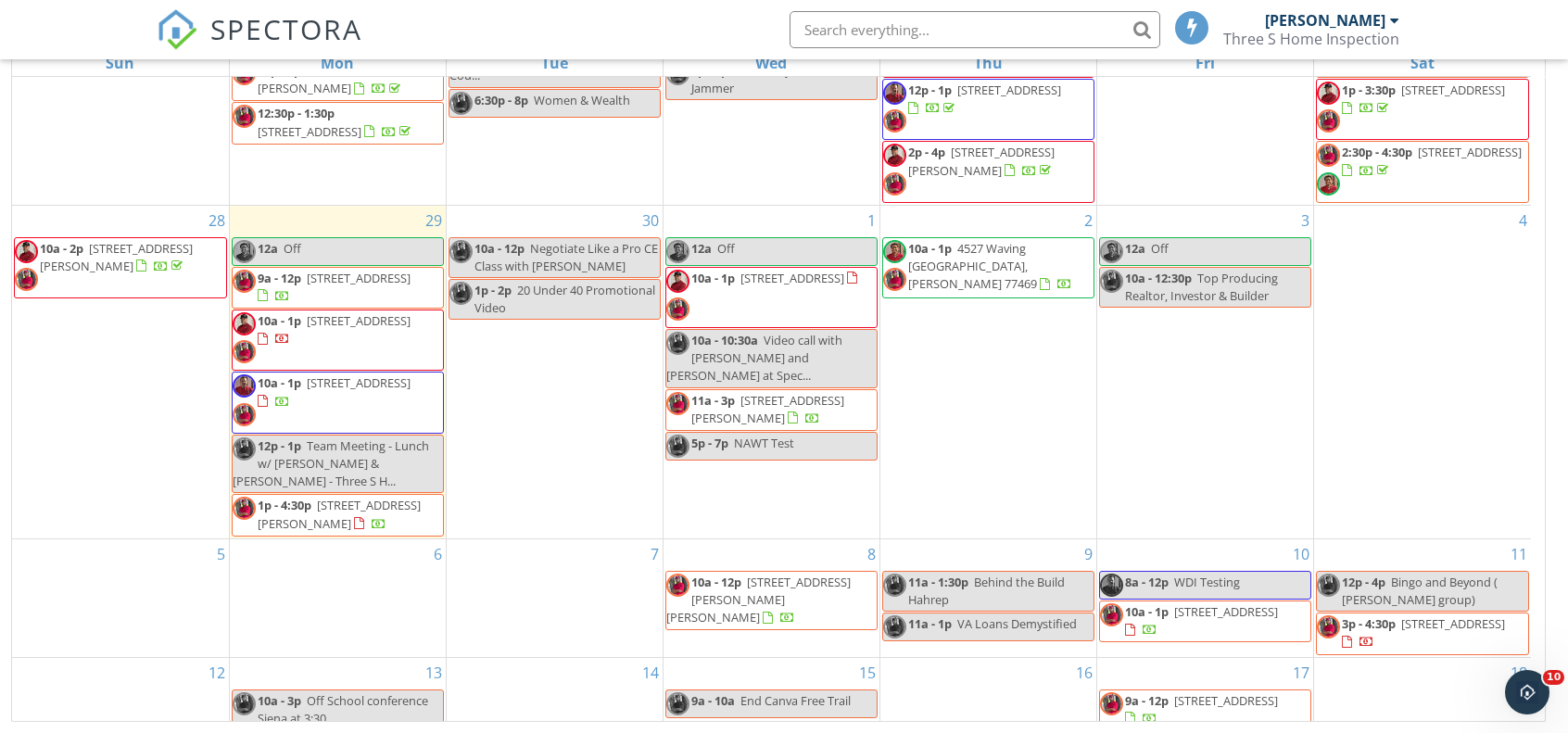
click at [733, 695] on span "9a - 10a" at bounding box center [713, 700] width 44 height 17
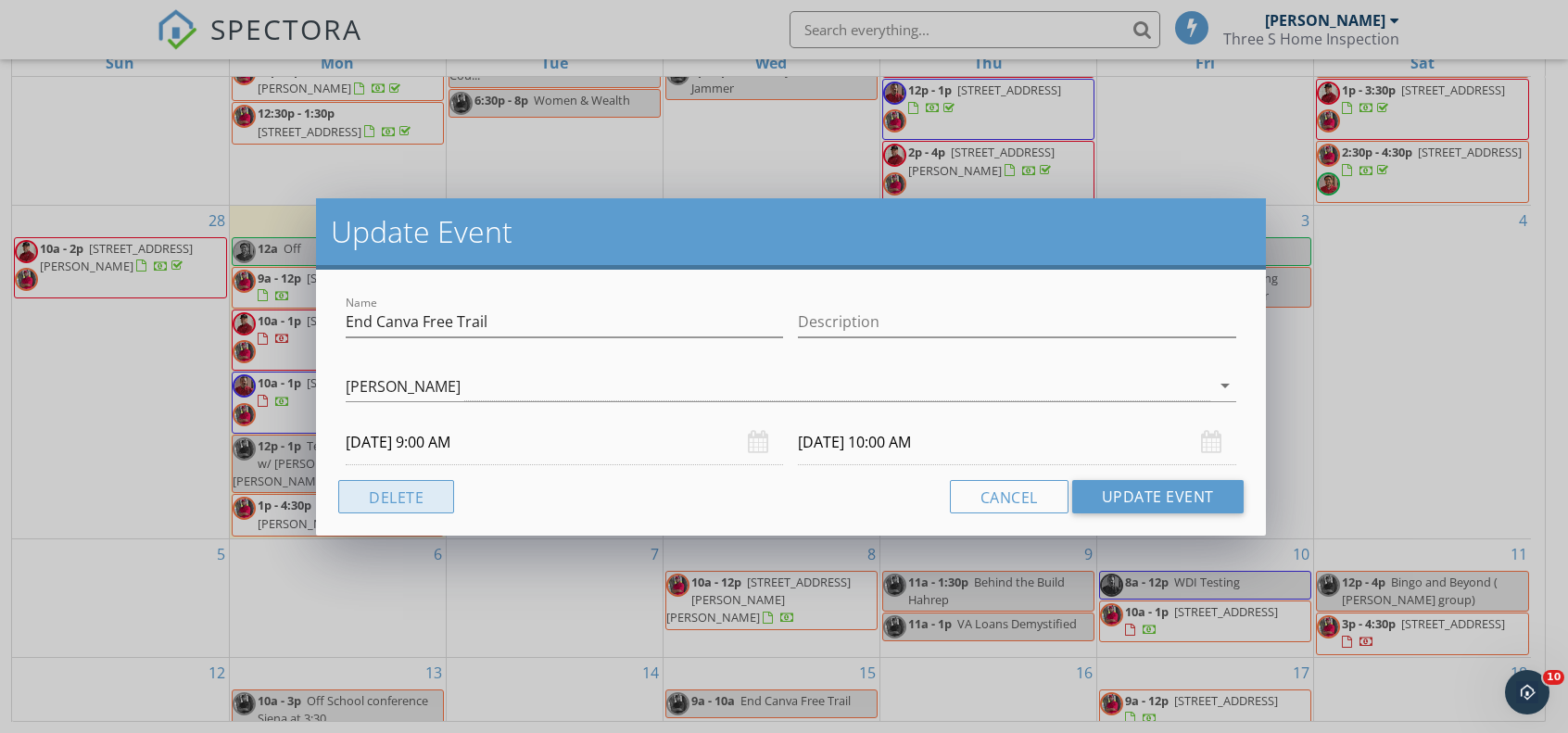
click at [417, 500] on button "Delete" at bounding box center [396, 497] width 116 height 33
